Goal: Check status

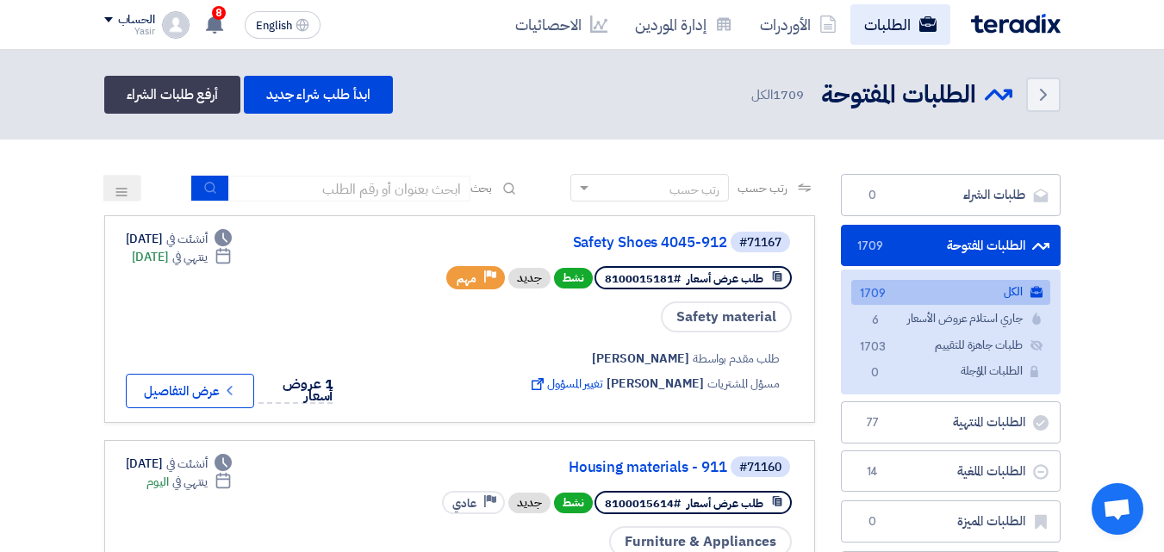
click at [895, 32] on link "الطلبات" at bounding box center [900, 24] width 100 height 40
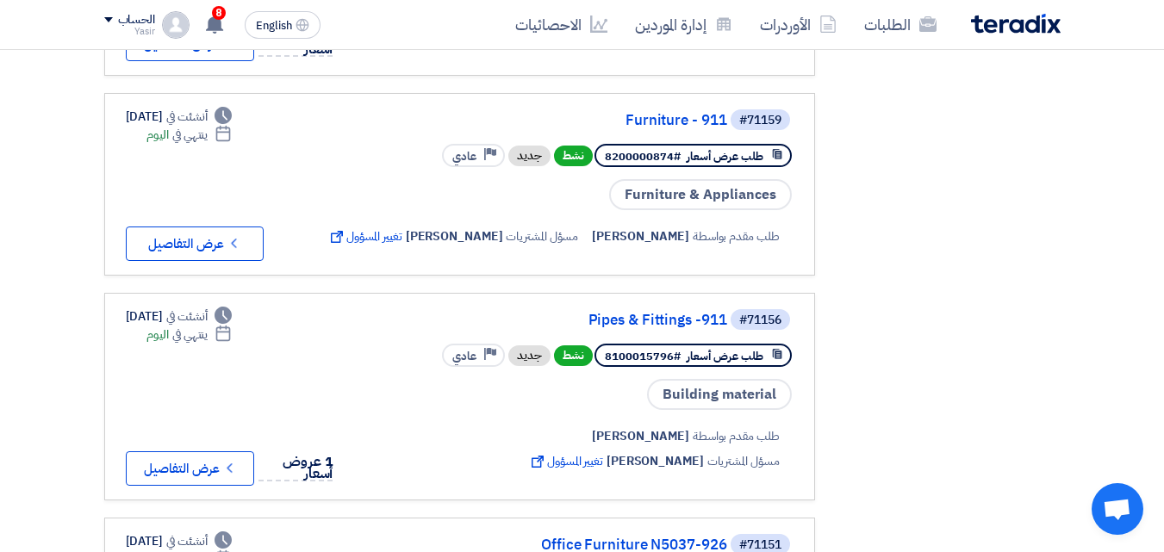
scroll to position [603, 0]
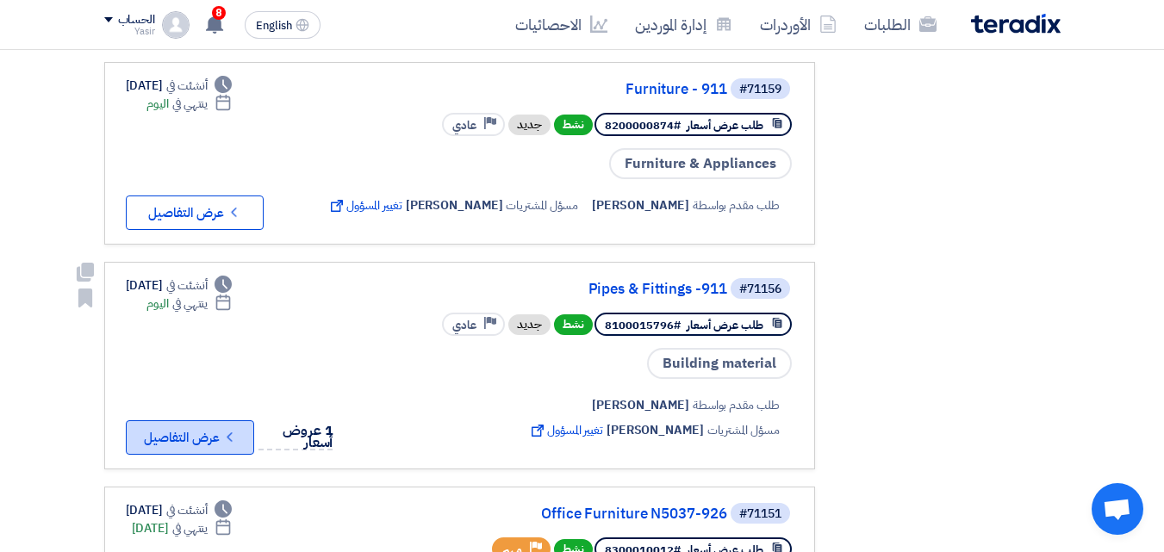
click at [199, 428] on button "Check details عرض التفاصيل" at bounding box center [190, 437] width 128 height 34
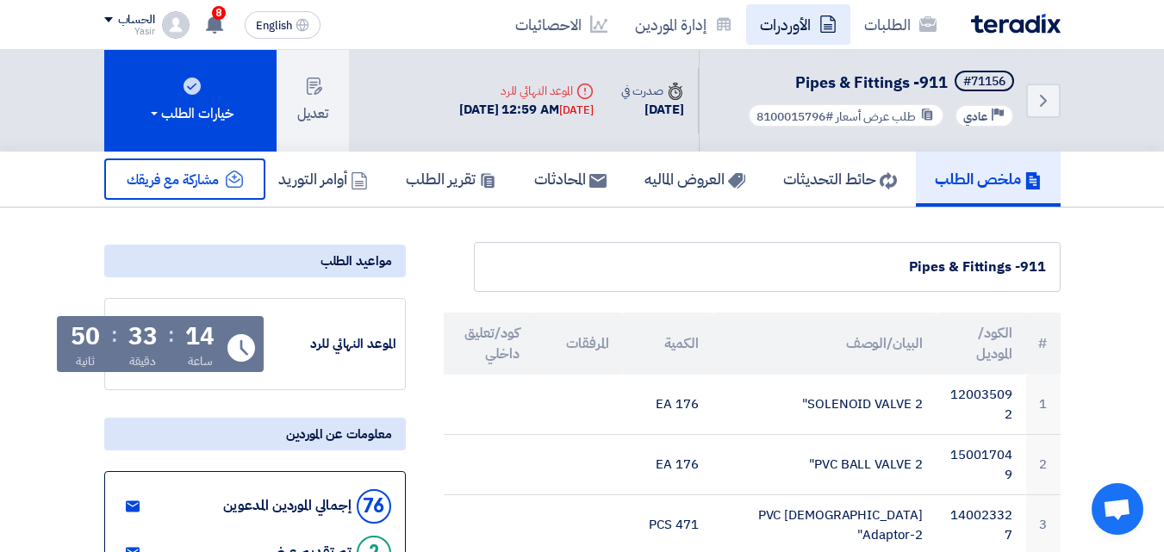
click at [763, 36] on link "الأوردرات" at bounding box center [798, 24] width 104 height 40
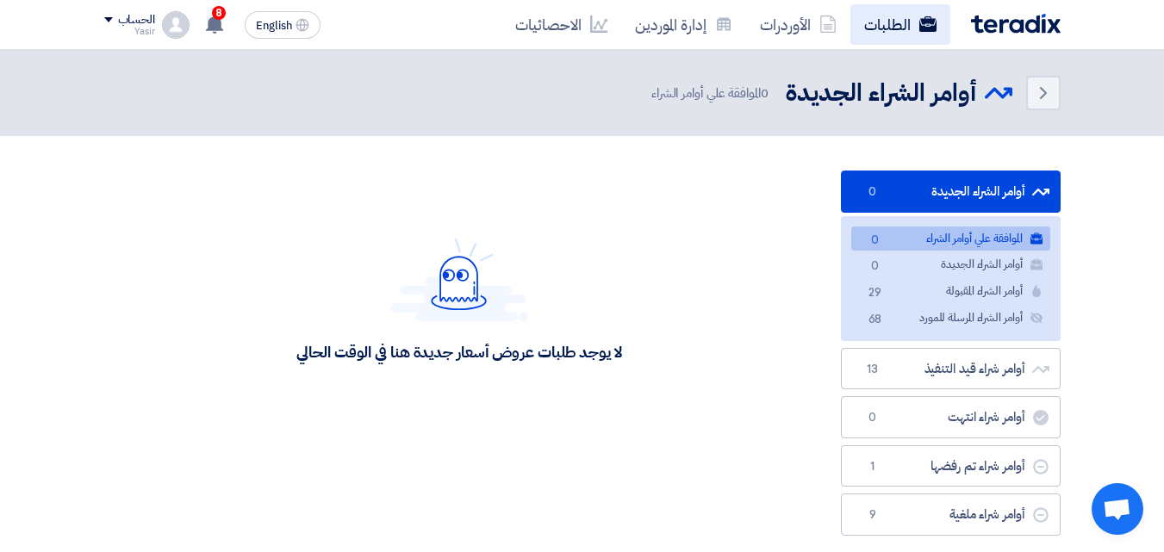
click at [871, 40] on link "الطلبات" at bounding box center [900, 24] width 100 height 40
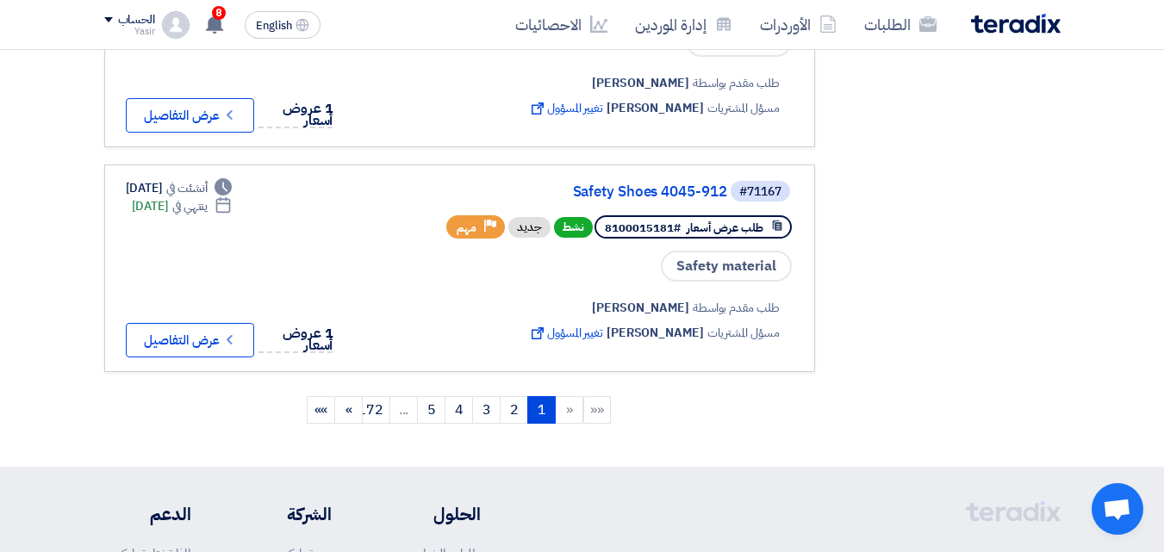
scroll to position [2067, 0]
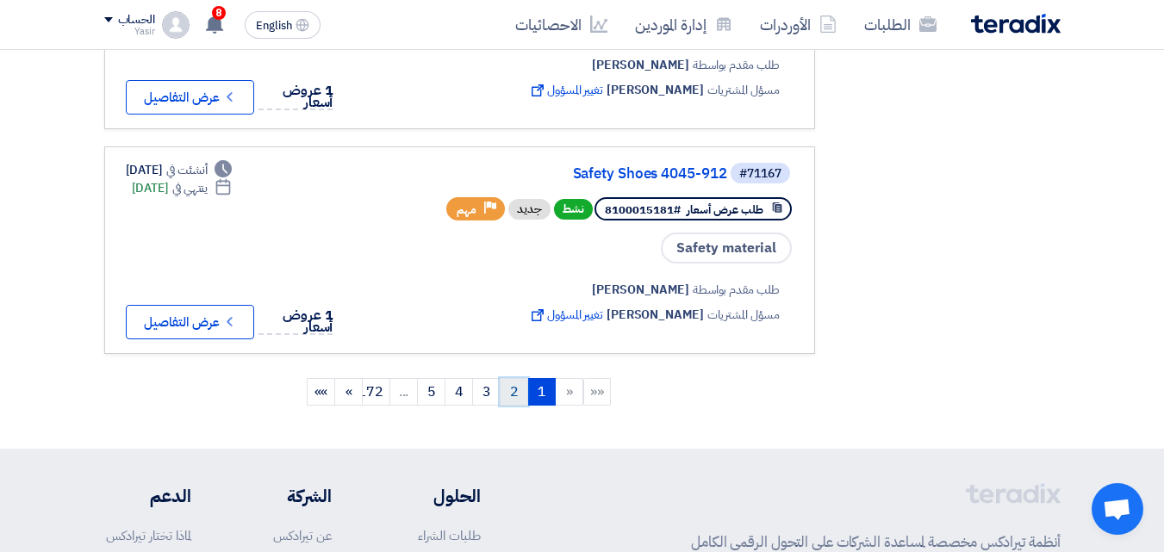
click at [506, 378] on link "2" at bounding box center [514, 392] width 28 height 28
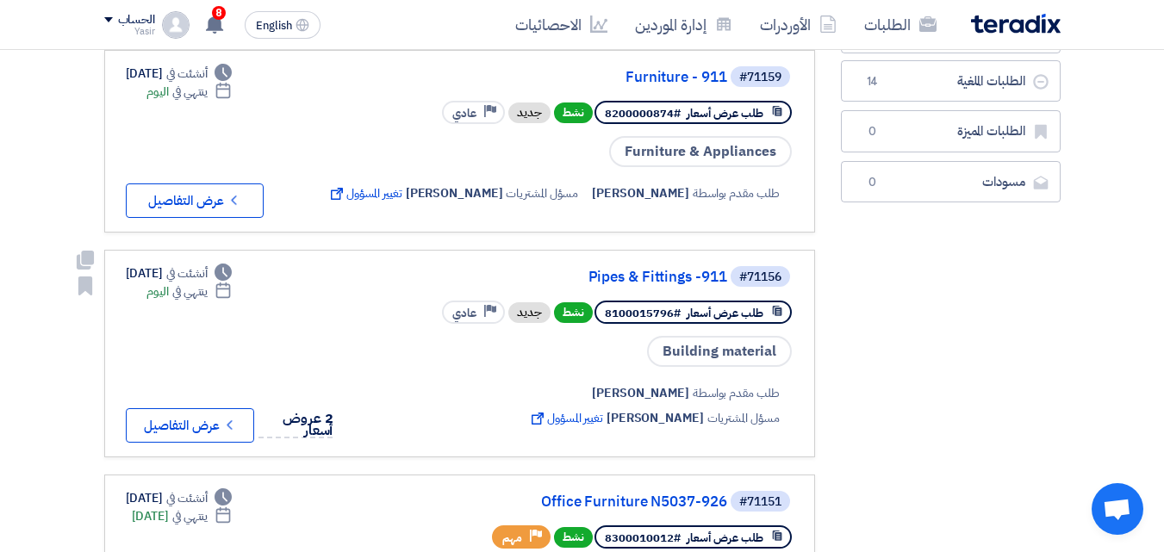
scroll to position [431, 0]
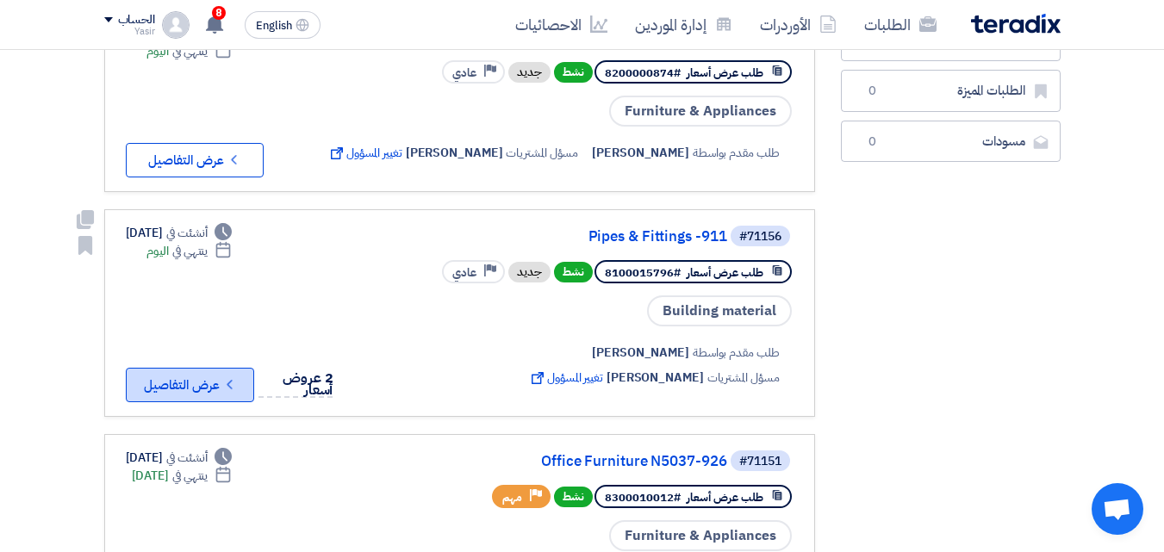
click at [237, 386] on icon "Check details" at bounding box center [229, 384] width 16 height 16
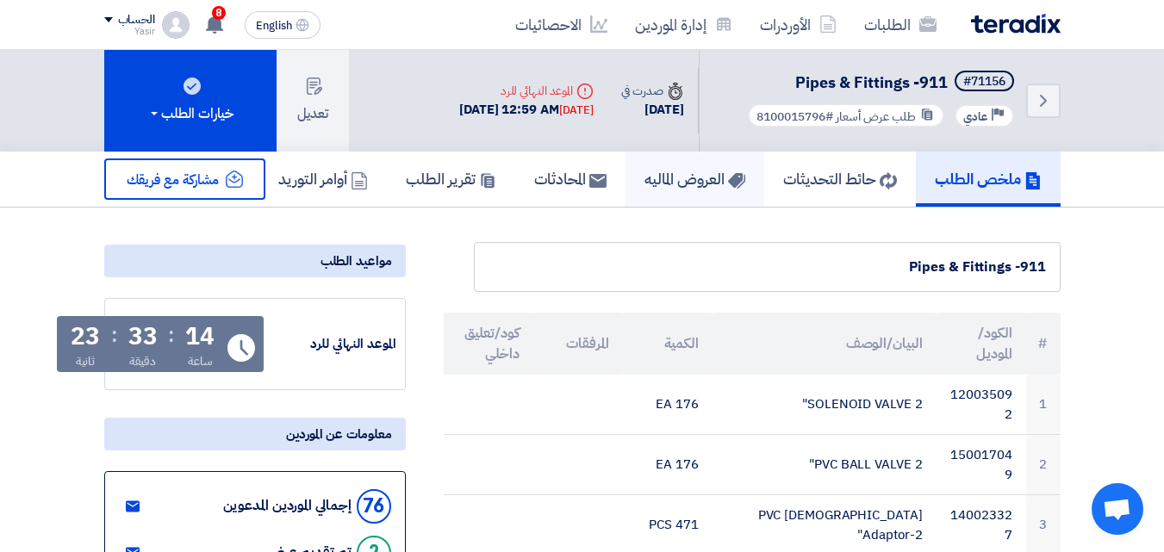
click at [644, 179] on h5 "العروض الماليه" at bounding box center [694, 179] width 101 height 20
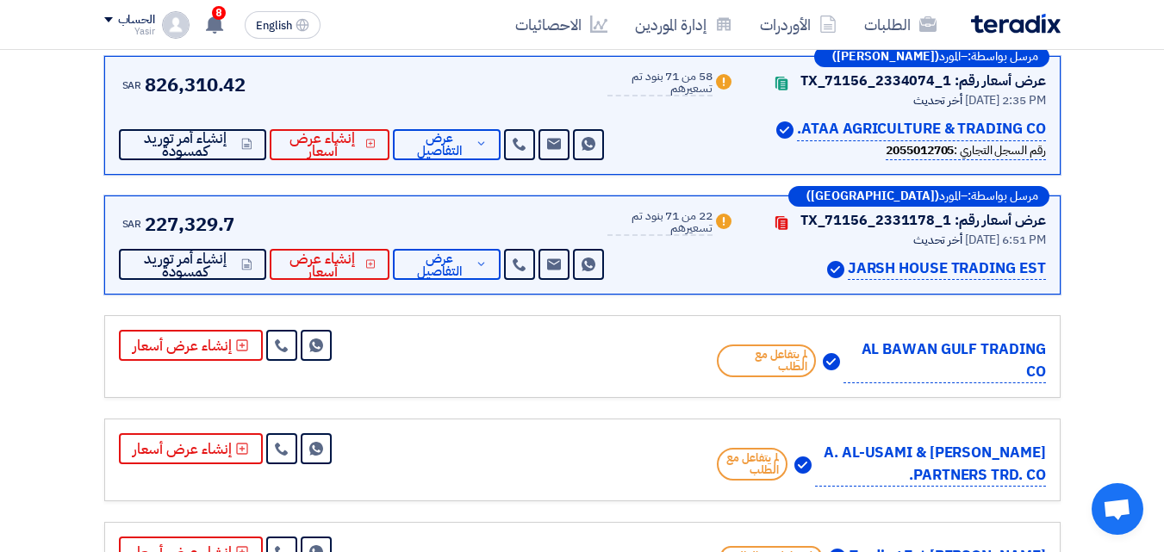
scroll to position [258, 0]
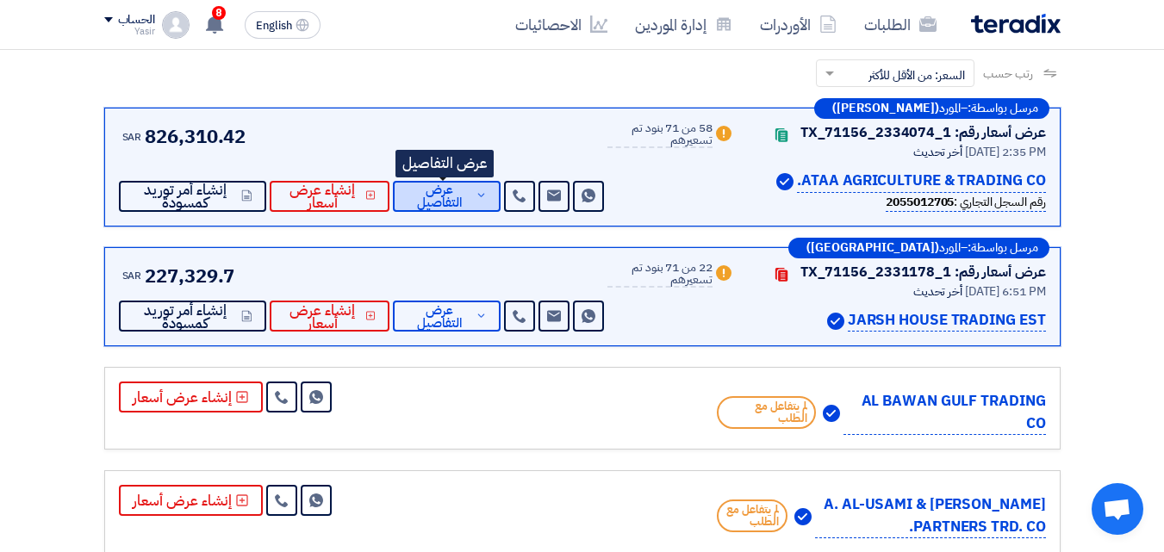
click at [451, 209] on span "عرض التفاصيل" at bounding box center [439, 196] width 65 height 26
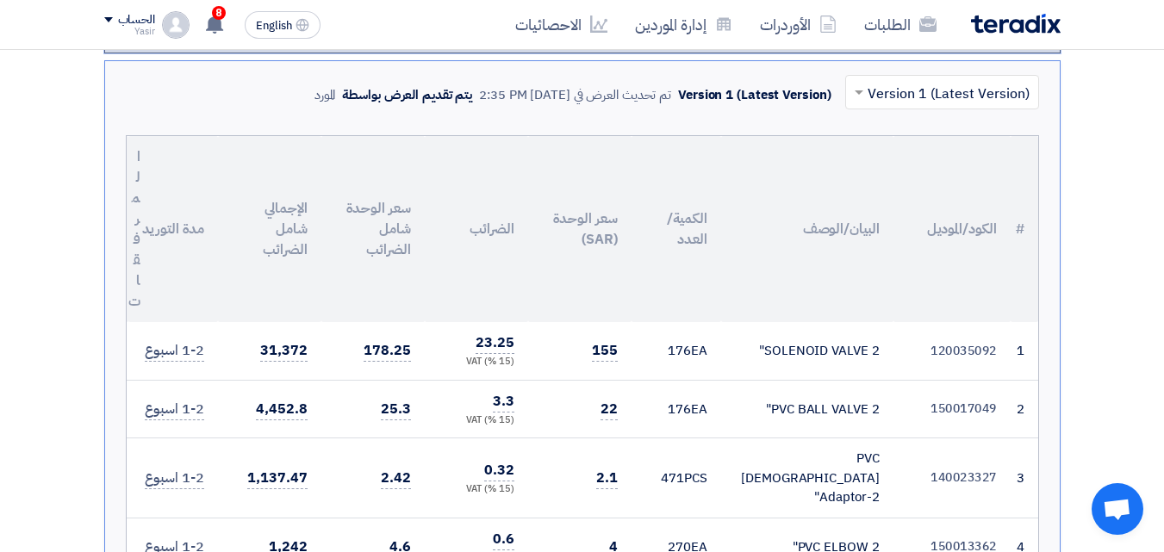
scroll to position [431, 0]
click at [891, 33] on link "الطلبات" at bounding box center [900, 24] width 100 height 40
